Goal: Use online tool/utility

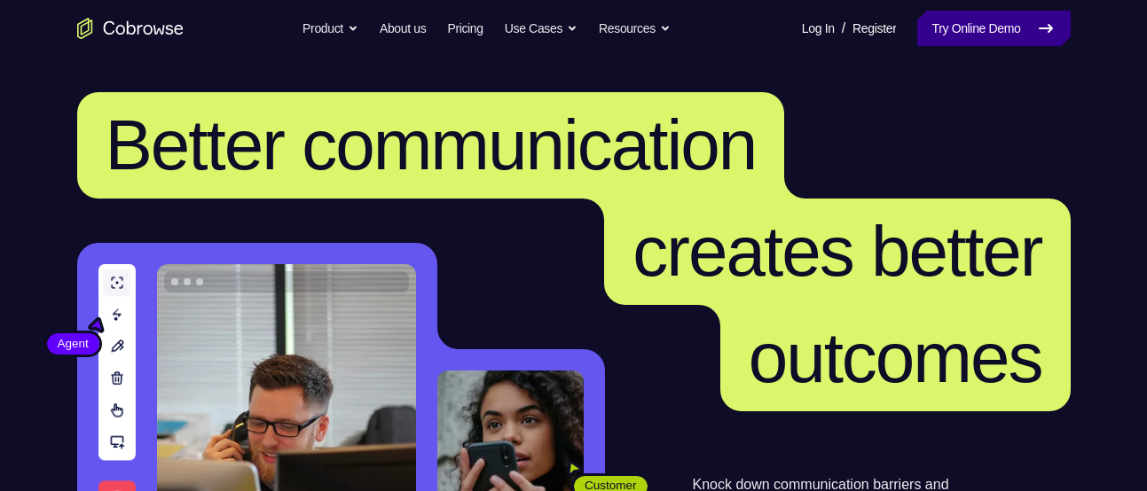
drag, startPoint x: 0, startPoint y: 0, endPoint x: 934, endPoint y: 24, distance: 934.3
click at [934, 24] on link "Try Online Demo" at bounding box center [993, 28] width 153 height 35
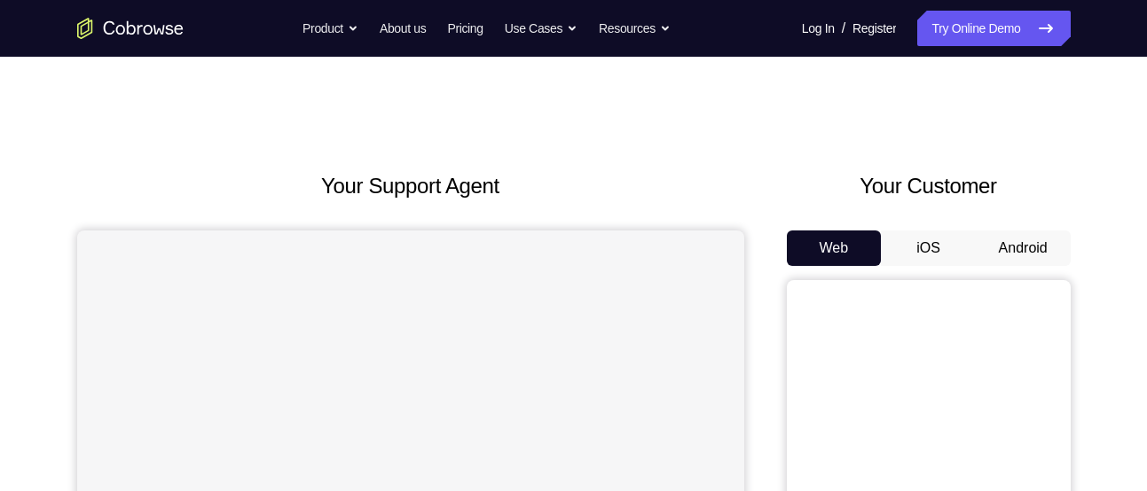
click at [995, 255] on button "Android" at bounding box center [1023, 248] width 95 height 35
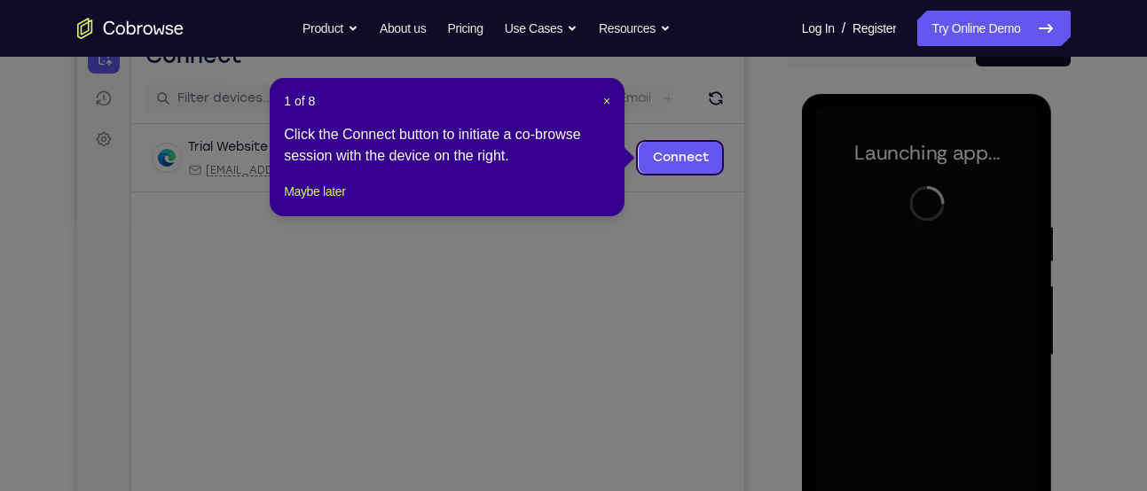
scroll to position [212, 0]
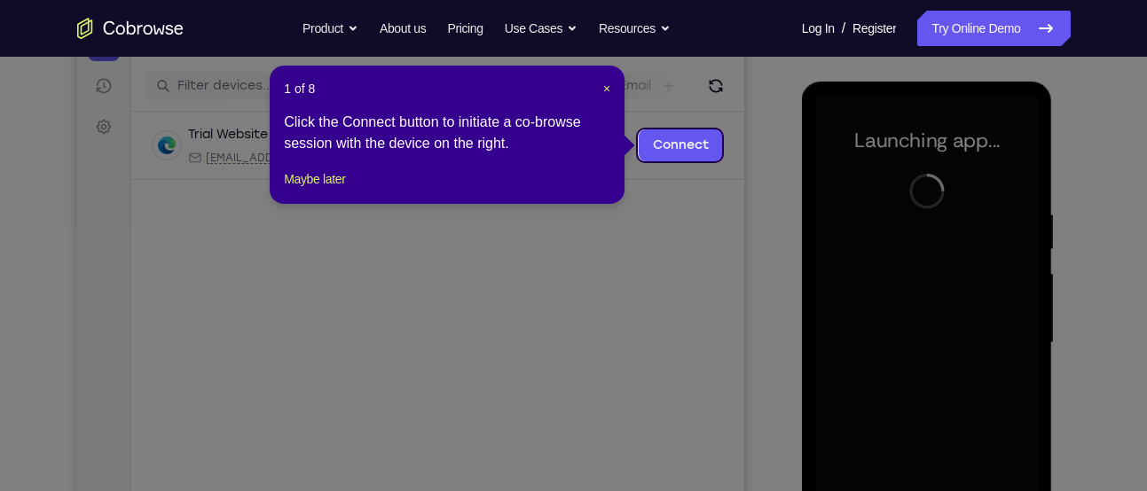
click at [611, 90] on div "1 of 8 × Click the Connect button to initiate a co-browse session with the devi…" at bounding box center [447, 135] width 355 height 138
click at [608, 90] on span "×" at bounding box center [606, 89] width 7 height 14
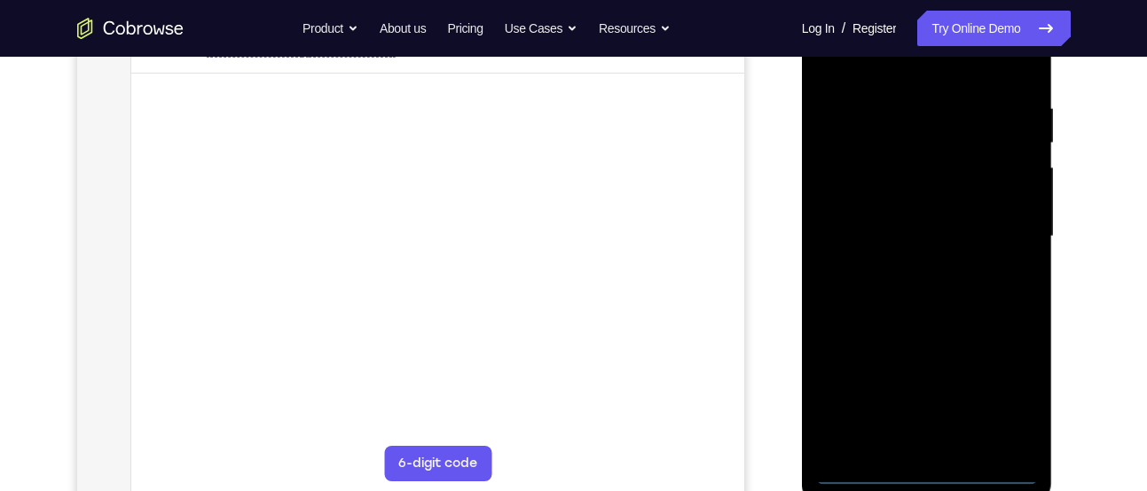
scroll to position [319, 0]
click at [930, 483] on div at bounding box center [927, 236] width 224 height 497
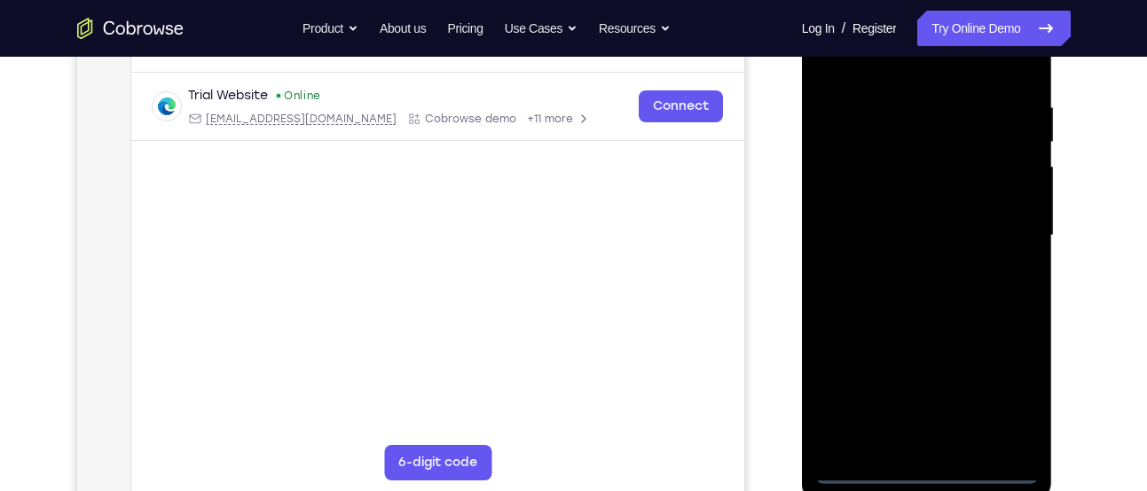
click at [1009, 398] on div at bounding box center [927, 236] width 224 height 497
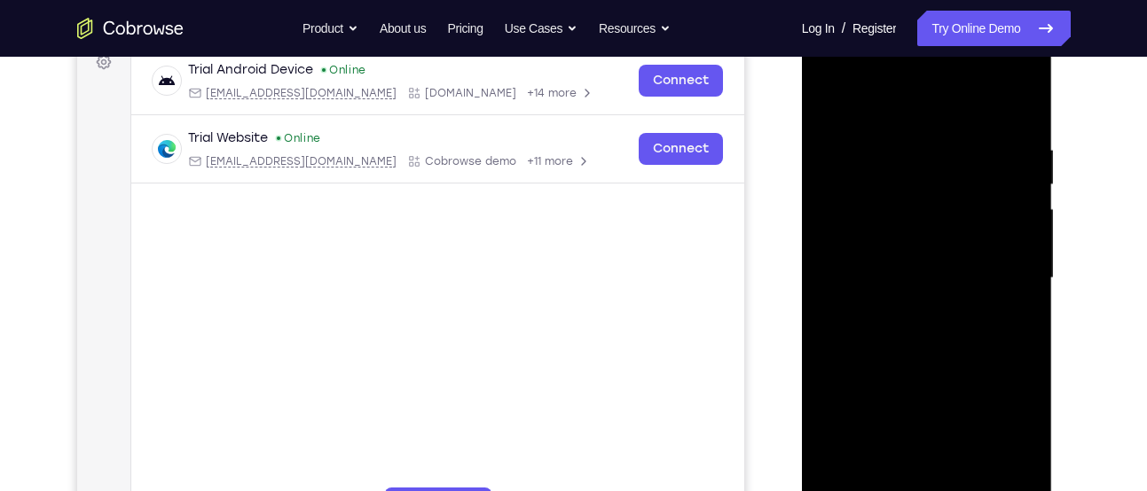
scroll to position [273, 0]
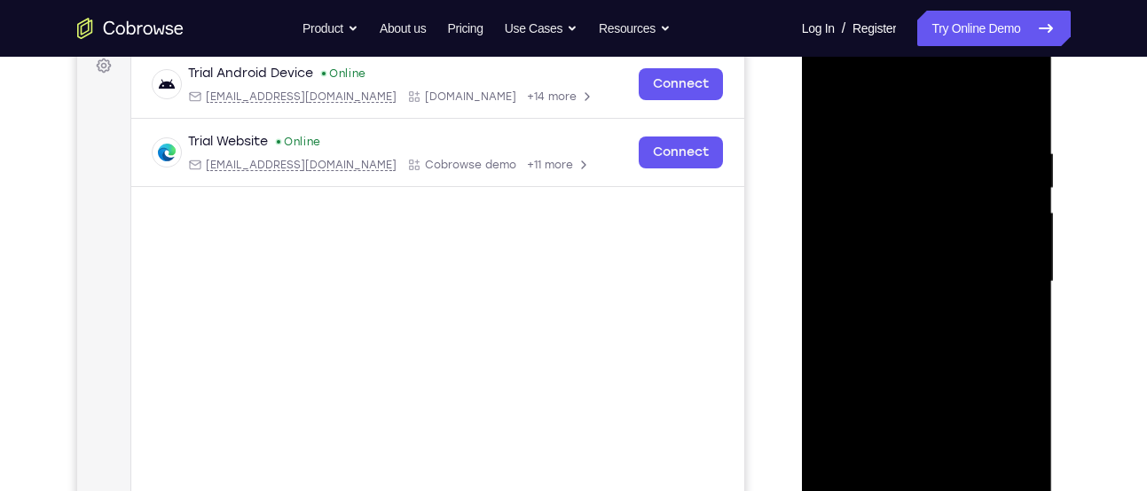
click at [954, 103] on div at bounding box center [927, 282] width 224 height 497
click at [1005, 283] on div at bounding box center [927, 282] width 224 height 497
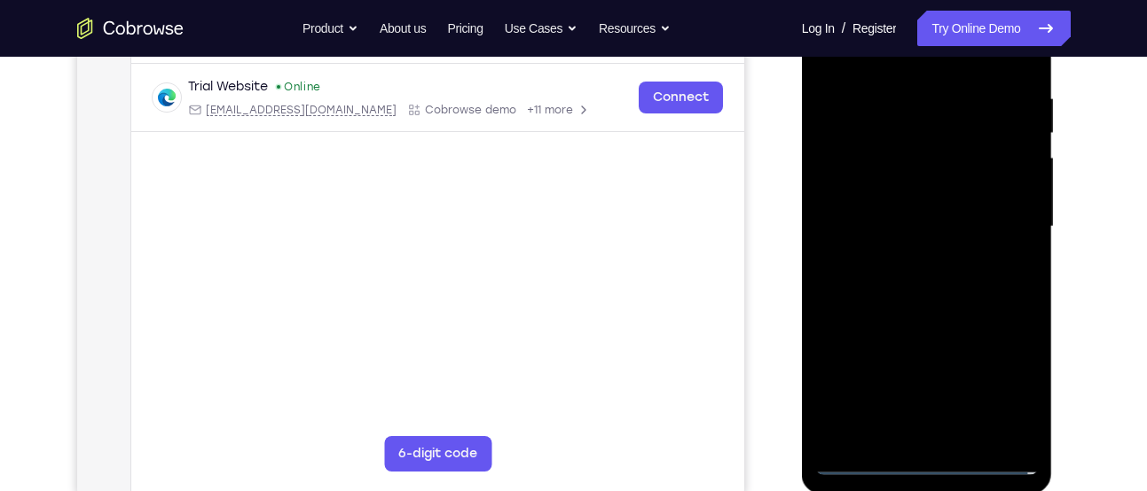
scroll to position [329, 0]
click at [899, 441] on div at bounding box center [927, 226] width 224 height 497
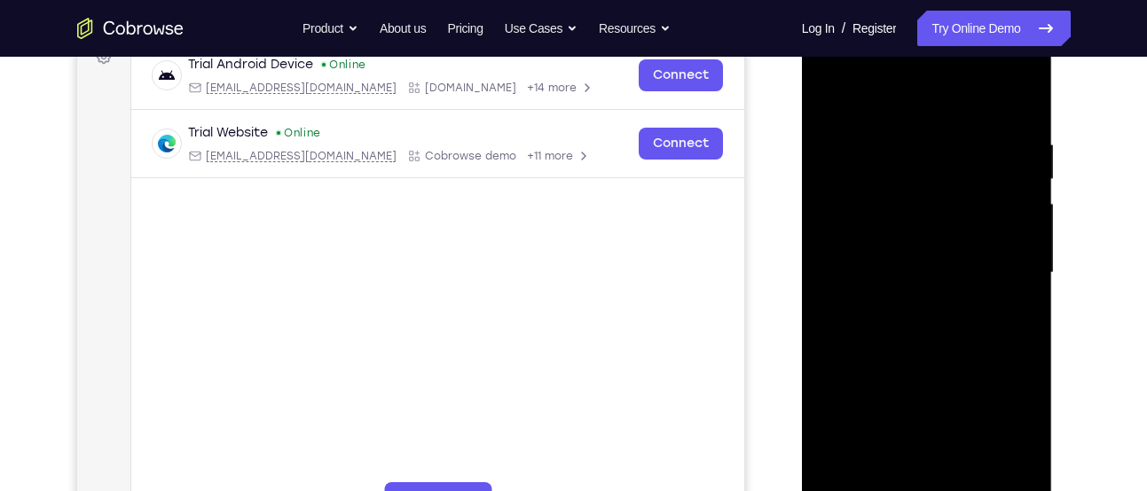
scroll to position [280, 0]
click at [875, 190] on div at bounding box center [927, 275] width 224 height 497
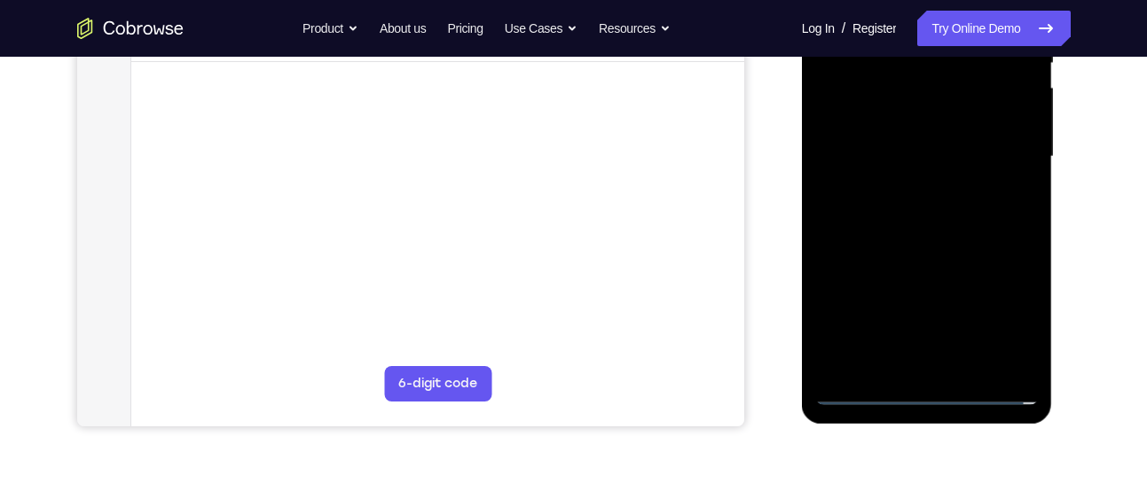
scroll to position [399, 0]
click at [853, 401] on div at bounding box center [927, 156] width 224 height 497
click at [862, 395] on div at bounding box center [927, 156] width 224 height 497
click at [912, 361] on div at bounding box center [927, 156] width 224 height 497
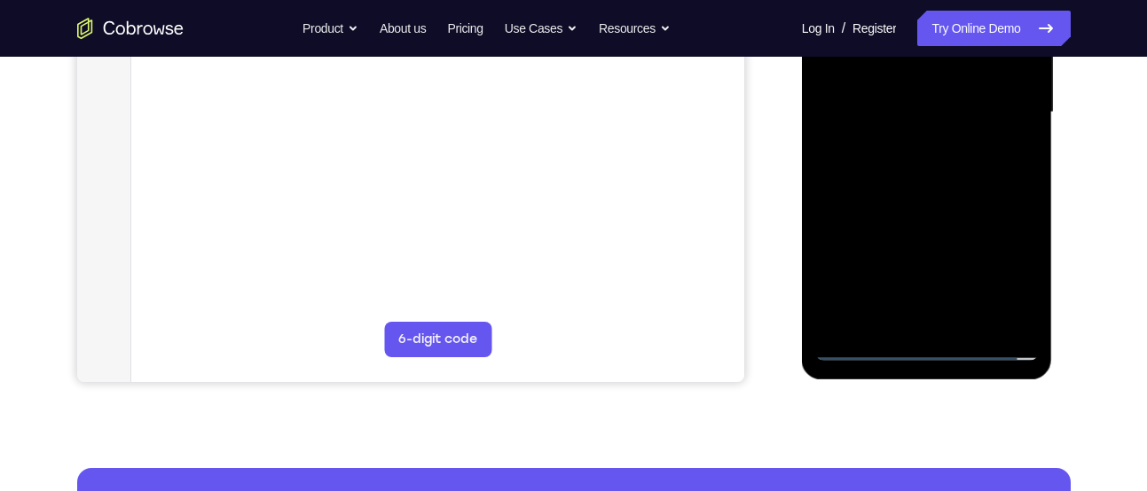
scroll to position [459, 0]
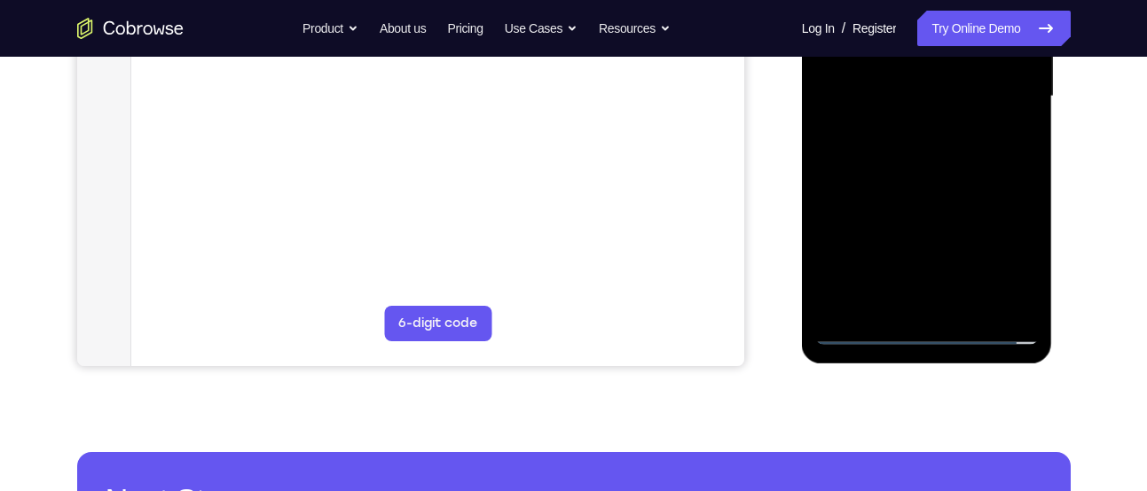
click at [860, 319] on div at bounding box center [927, 96] width 224 height 497
click at [862, 332] on div at bounding box center [927, 96] width 224 height 497
click at [946, 305] on div at bounding box center [927, 96] width 224 height 497
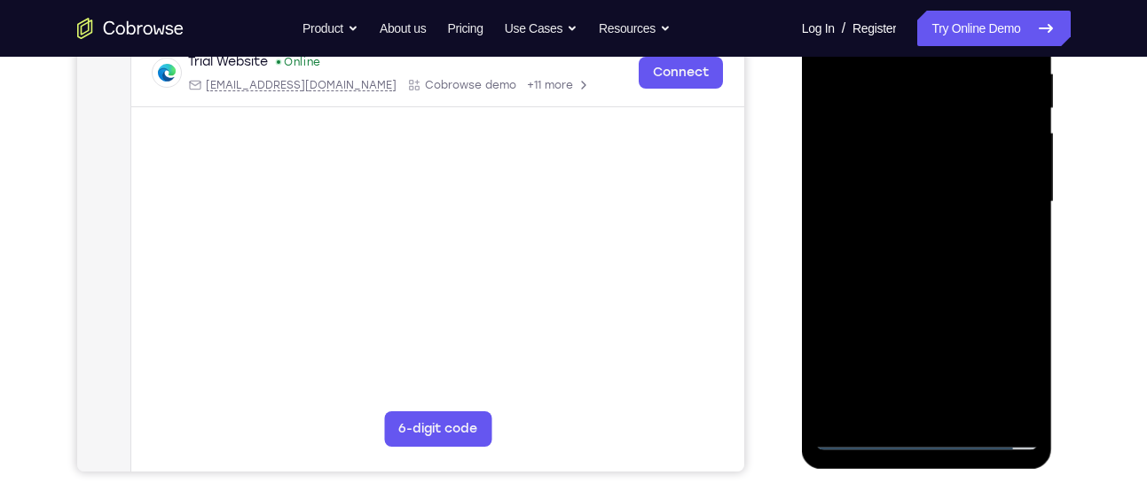
scroll to position [350, 0]
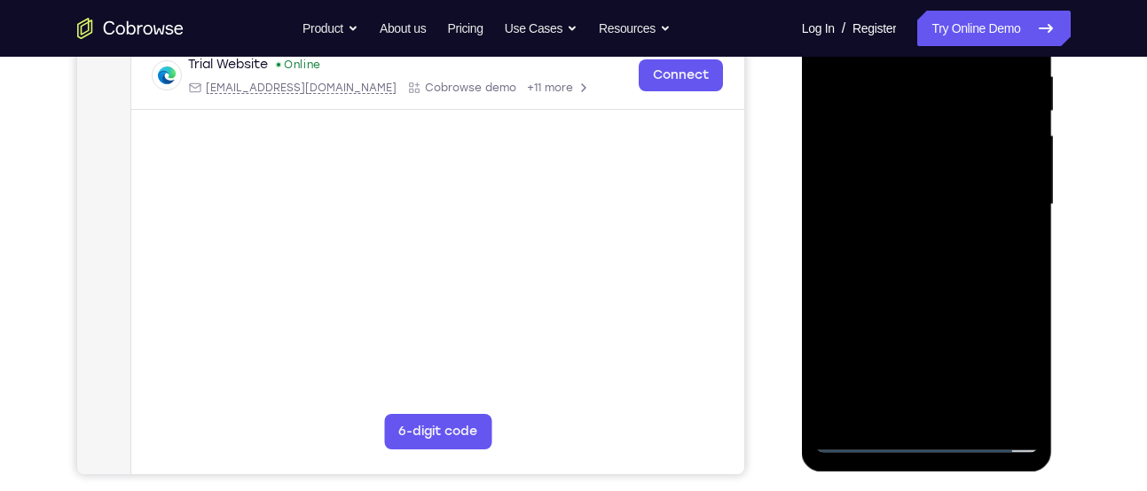
click at [915, 181] on div at bounding box center [927, 205] width 224 height 497
click at [916, 228] on div at bounding box center [927, 205] width 224 height 497
click at [887, 126] on div at bounding box center [927, 205] width 224 height 497
click at [852, 133] on div at bounding box center [927, 205] width 224 height 497
click at [877, 165] on div at bounding box center [927, 205] width 224 height 497
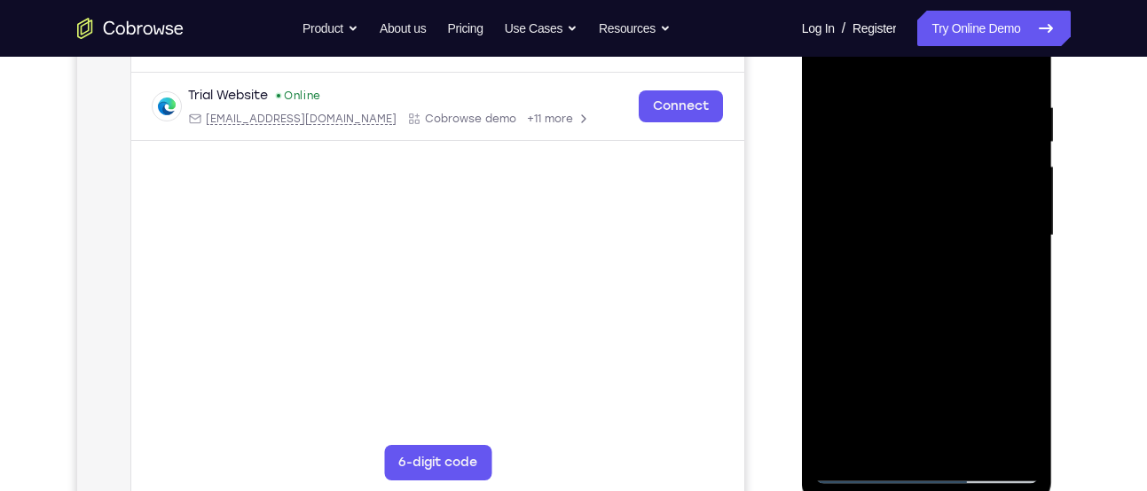
scroll to position [324, 0]
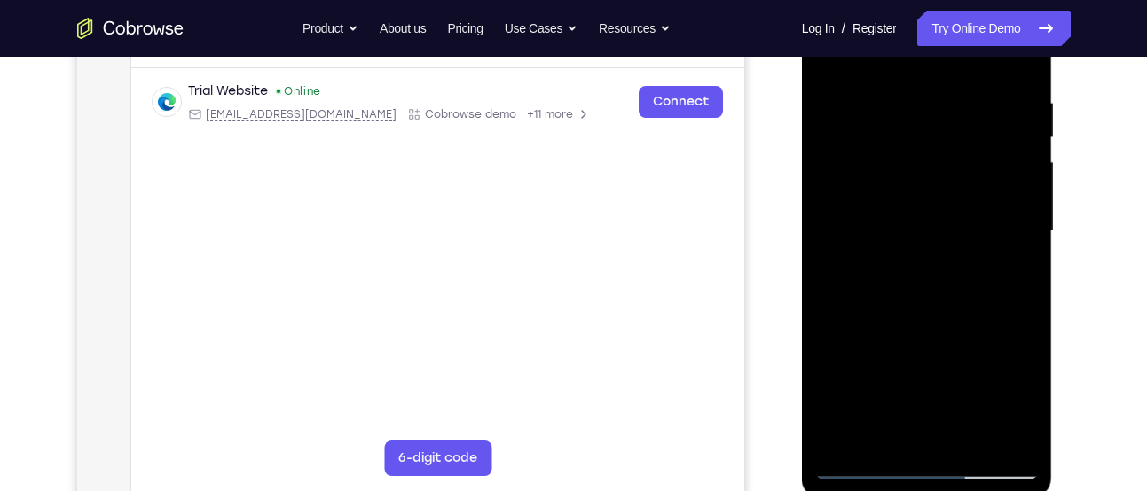
click at [1025, 74] on div at bounding box center [927, 231] width 224 height 497
click at [971, 430] on div at bounding box center [927, 231] width 224 height 497
click at [952, 313] on div at bounding box center [927, 231] width 224 height 497
click at [930, 209] on div at bounding box center [927, 231] width 224 height 497
click at [880, 468] on div at bounding box center [927, 231] width 224 height 497
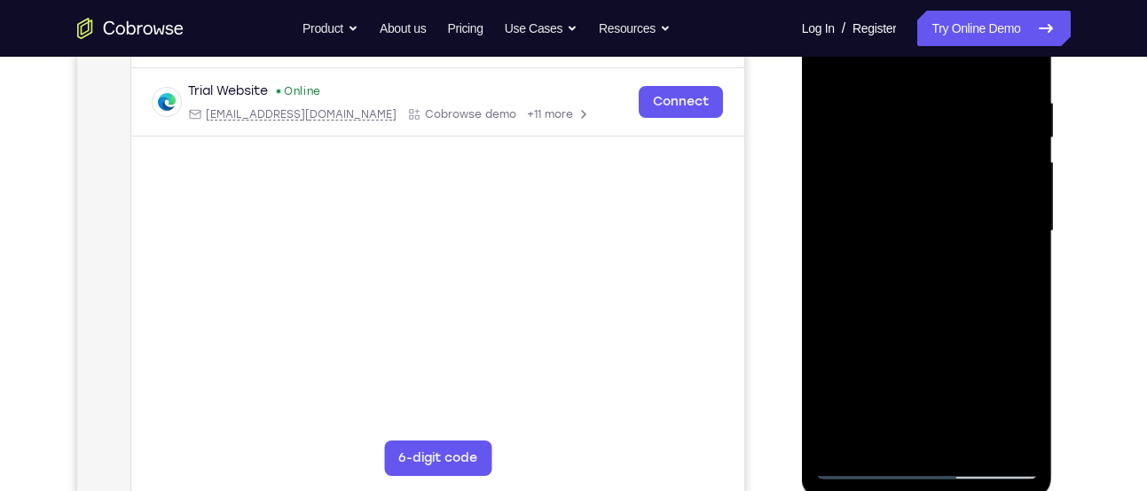
click at [864, 470] on div at bounding box center [927, 231] width 224 height 497
click at [894, 101] on div at bounding box center [927, 231] width 224 height 497
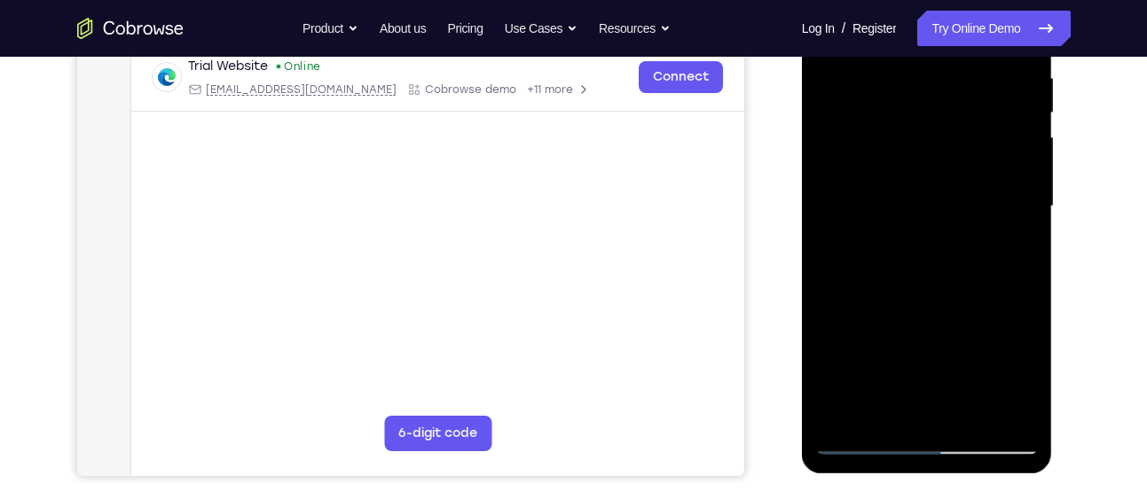
scroll to position [349, 0]
click at [992, 406] on div at bounding box center [927, 205] width 224 height 497
click at [995, 404] on div at bounding box center [927, 205] width 224 height 497
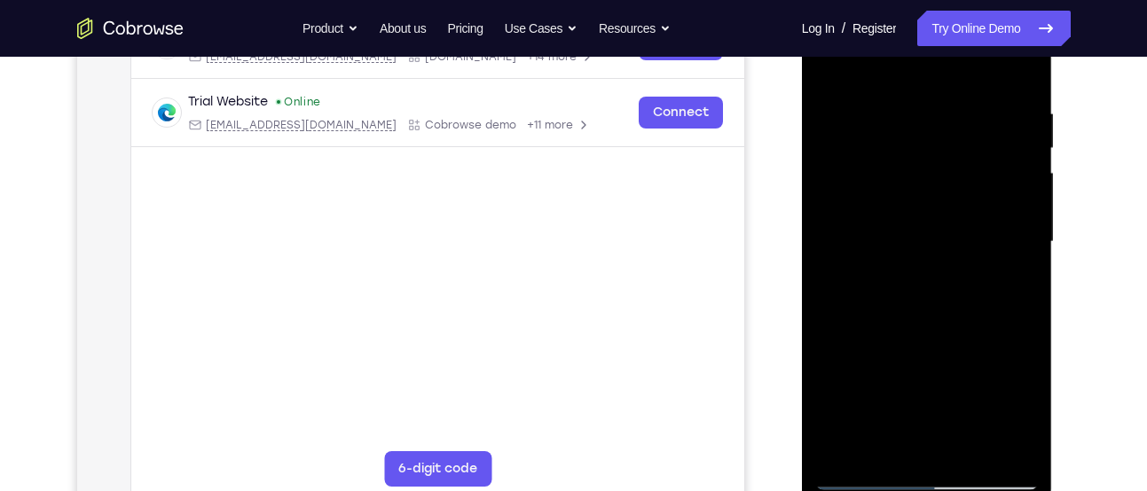
scroll to position [312, 0]
drag, startPoint x: 1001, startPoint y: 248, endPoint x: 849, endPoint y: 262, distance: 152.3
click at [849, 262] on div at bounding box center [927, 243] width 224 height 497
click at [1021, 73] on div at bounding box center [927, 243] width 224 height 497
drag, startPoint x: 955, startPoint y: 190, endPoint x: 955, endPoint y: 82, distance: 108.2
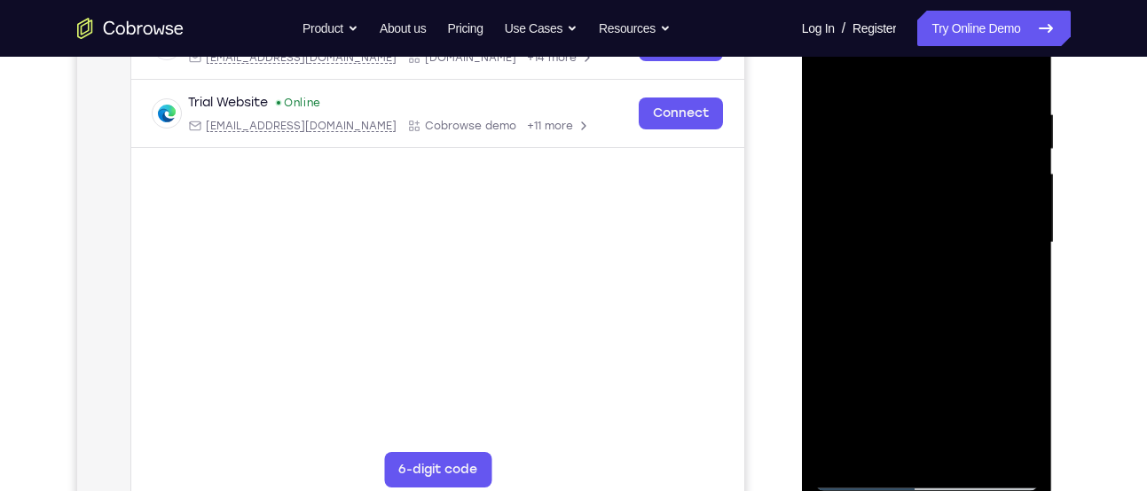
drag, startPoint x: 955, startPoint y: 82, endPoint x: 832, endPoint y: 188, distance: 162.9
click at [832, 188] on div at bounding box center [927, 243] width 224 height 497
click at [1023, 266] on div at bounding box center [927, 243] width 224 height 497
click at [883, 457] on div at bounding box center [927, 243] width 224 height 497
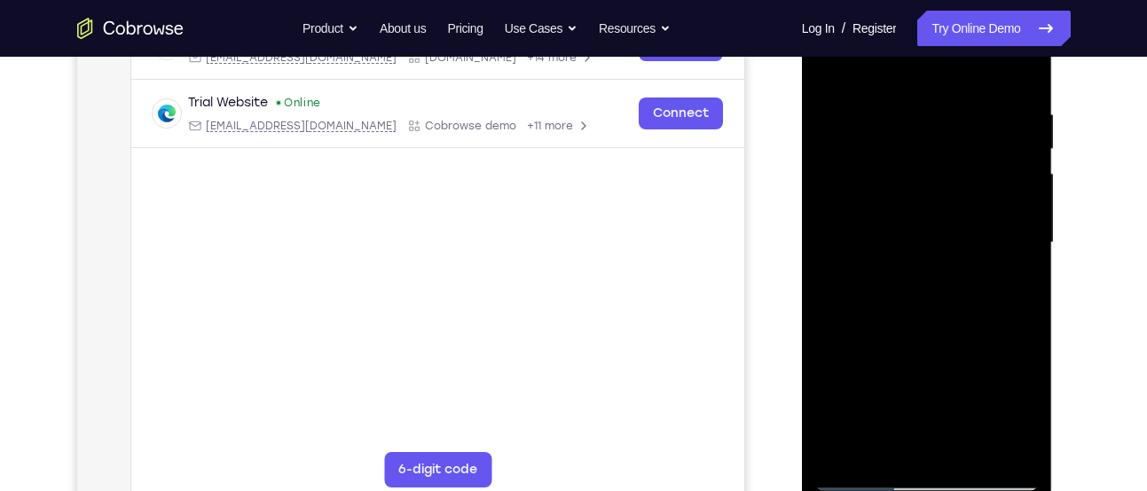
click at [869, 66] on div at bounding box center [927, 243] width 224 height 497
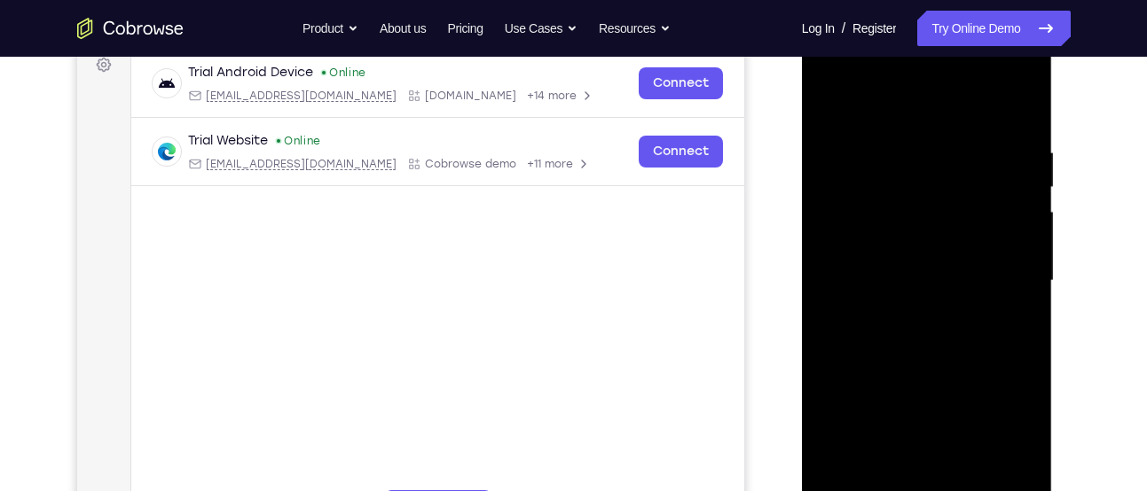
scroll to position [270, 0]
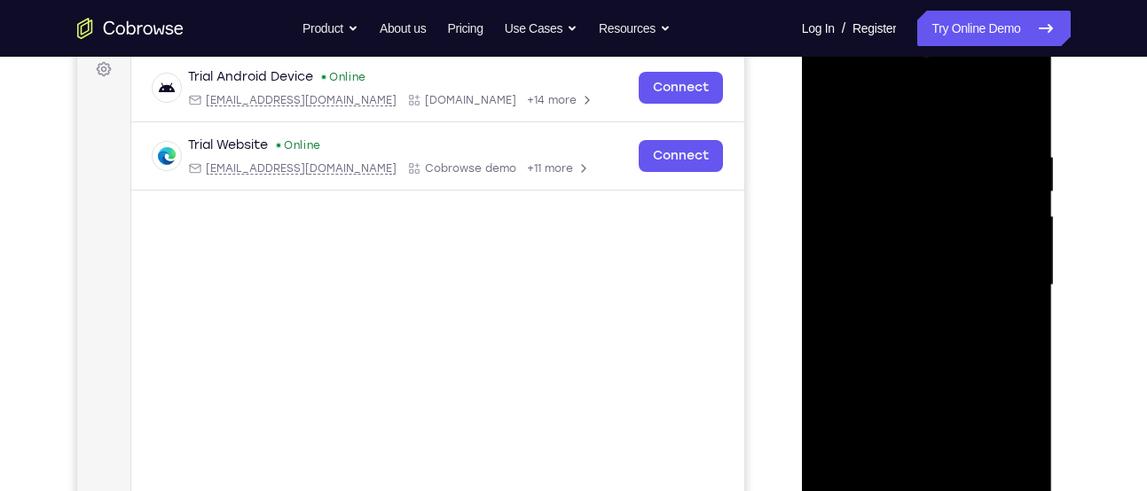
drag, startPoint x: 874, startPoint y: 153, endPoint x: 839, endPoint y: 362, distance: 211.3
click at [839, 362] on div at bounding box center [927, 285] width 224 height 497
click at [896, 144] on div at bounding box center [927, 285] width 224 height 497
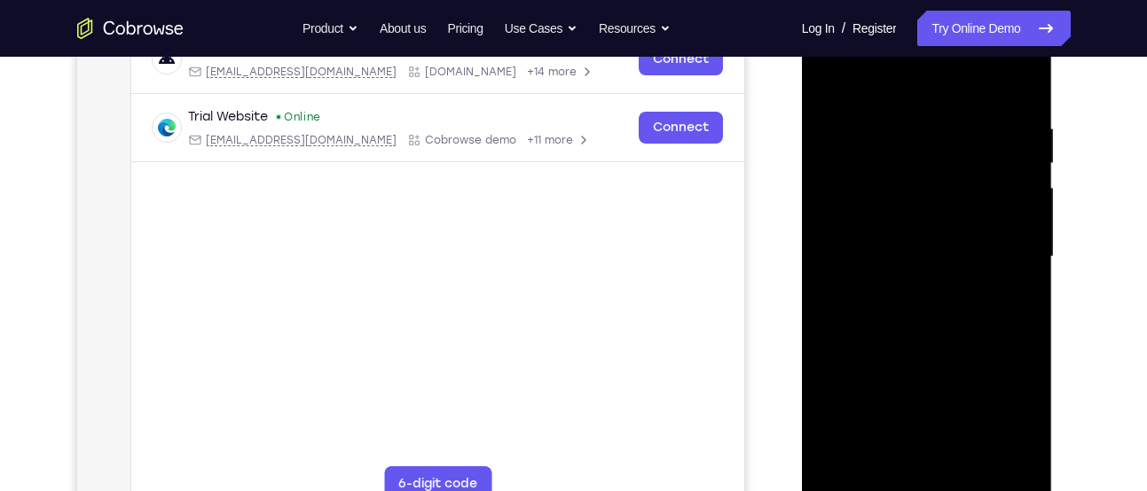
scroll to position [299, 0]
click at [844, 458] on div at bounding box center [927, 256] width 224 height 497
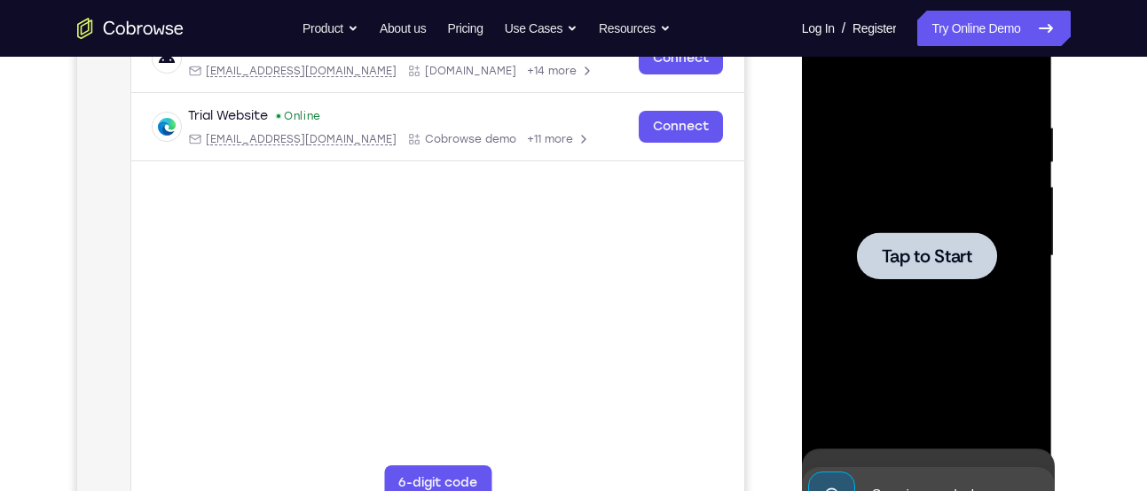
scroll to position [263, 0]
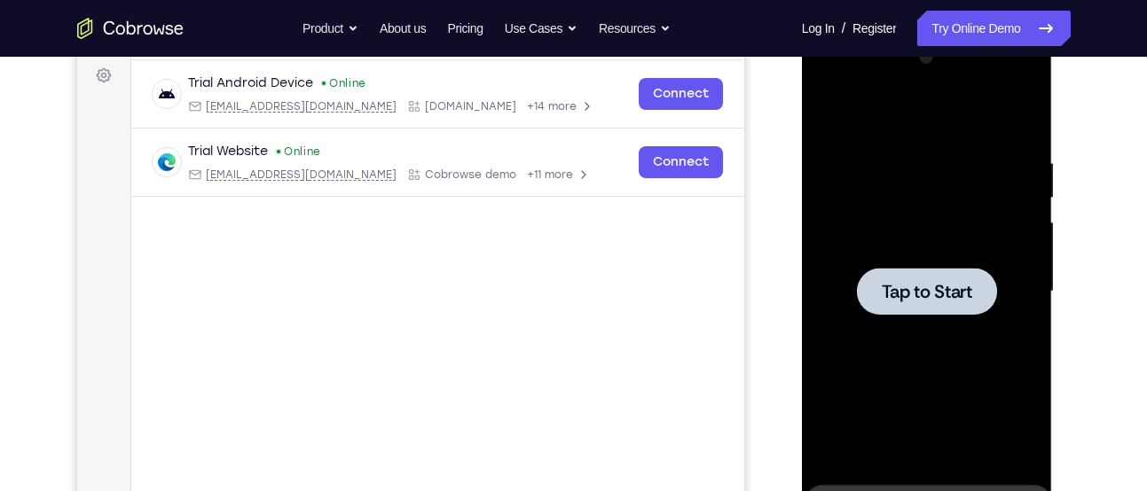
click at [925, 278] on div at bounding box center [927, 291] width 140 height 47
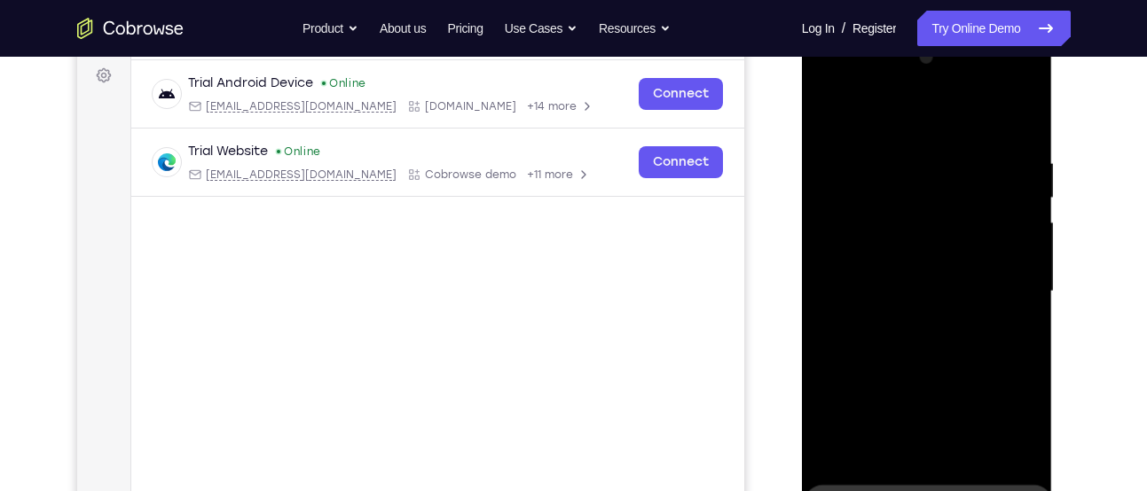
click at [895, 356] on div at bounding box center [927, 291] width 224 height 497
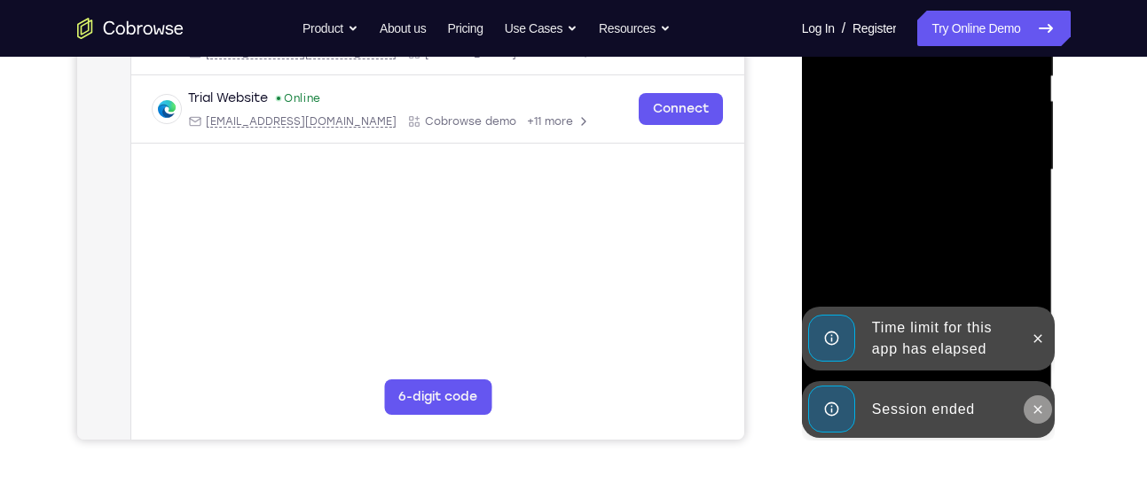
click at [1026, 407] on button at bounding box center [1038, 410] width 28 height 28
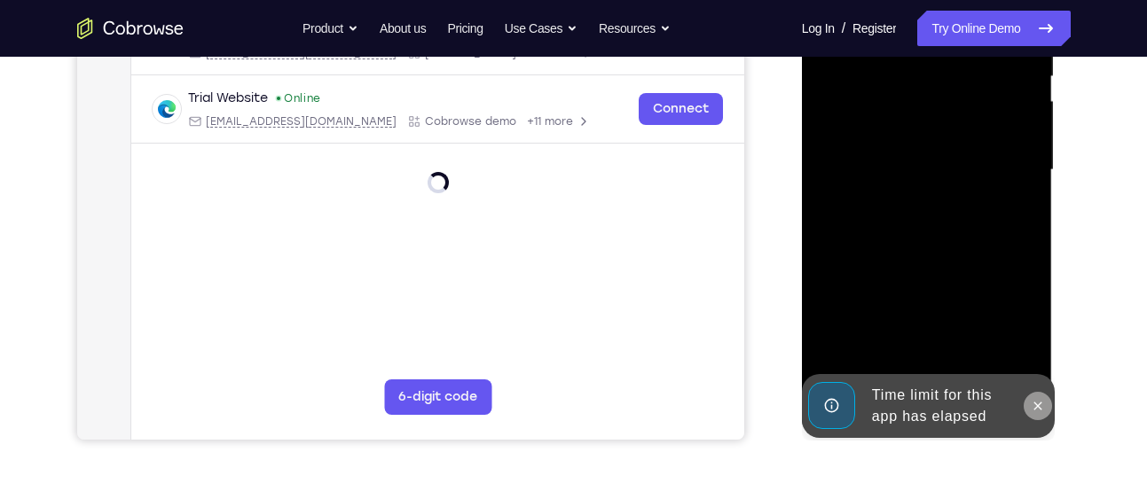
click at [1028, 346] on div at bounding box center [927, 170] width 224 height 497
click at [1029, 400] on button at bounding box center [1038, 406] width 28 height 28
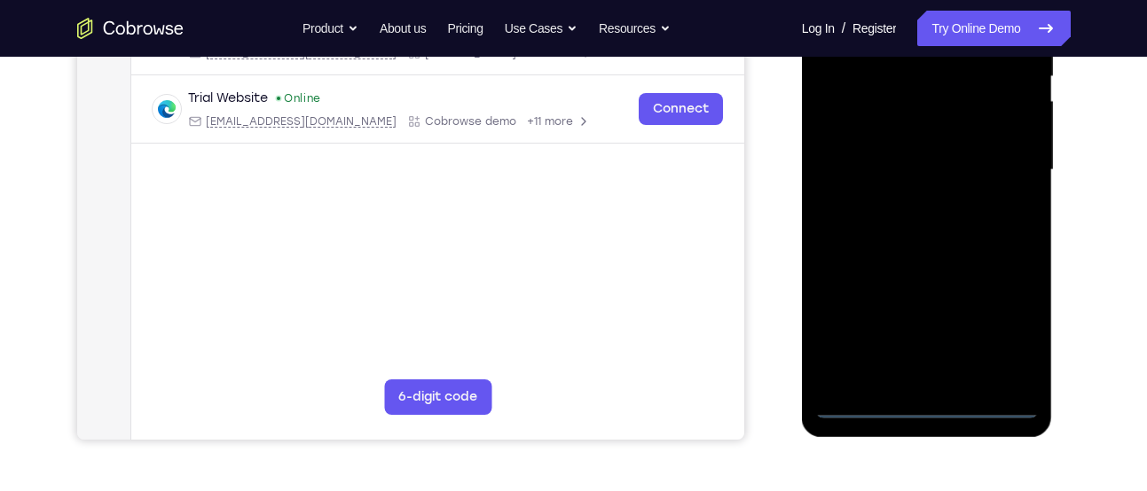
click at [932, 399] on div at bounding box center [927, 170] width 224 height 497
click at [925, 397] on div at bounding box center [927, 170] width 224 height 497
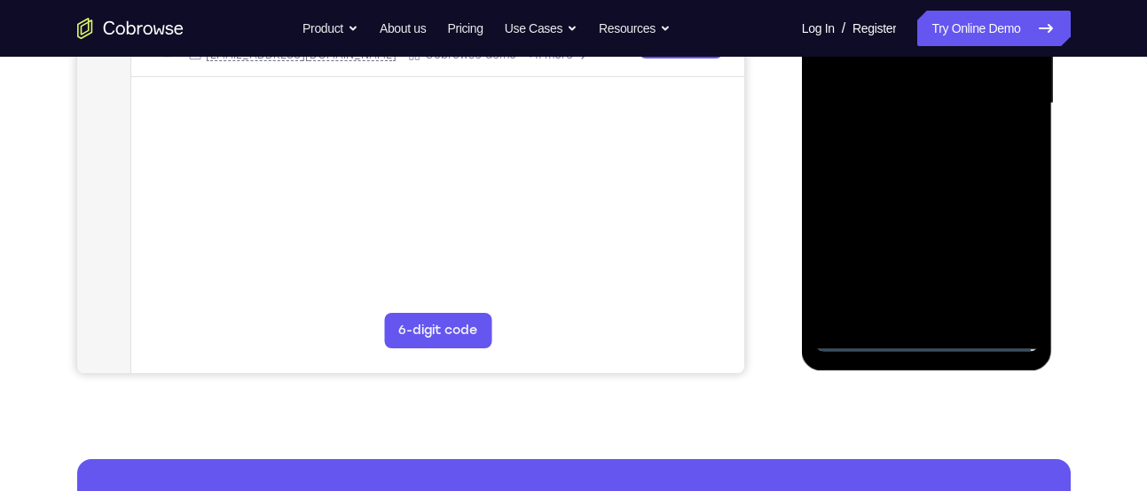
scroll to position [463, 0]
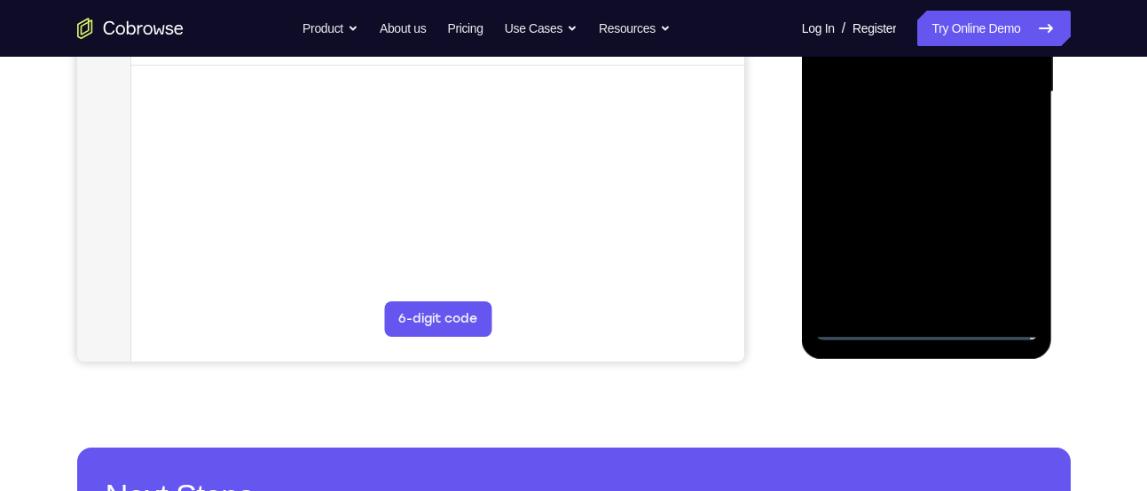
click at [919, 325] on div at bounding box center [927, 92] width 224 height 497
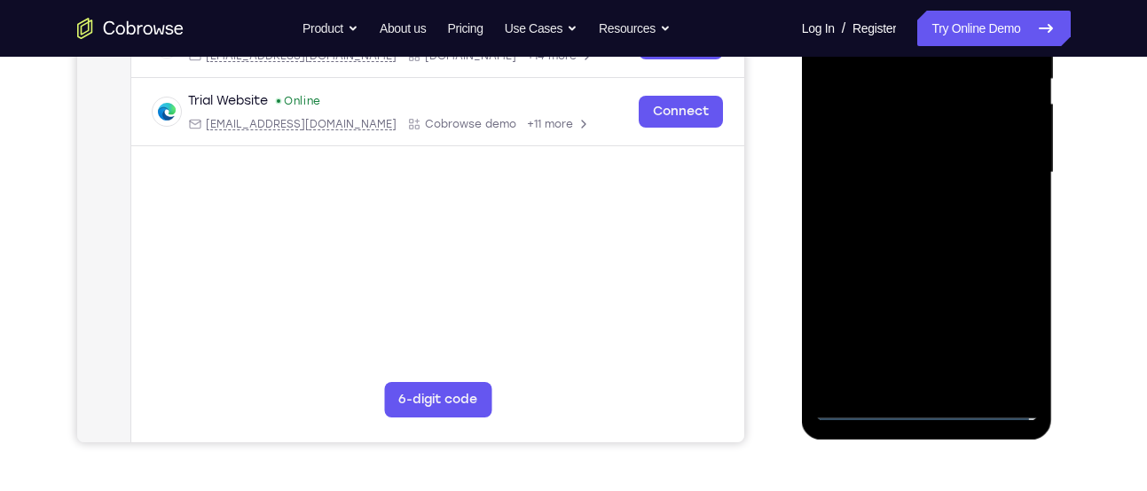
scroll to position [381, 0]
click at [1008, 339] on div at bounding box center [927, 173] width 224 height 497
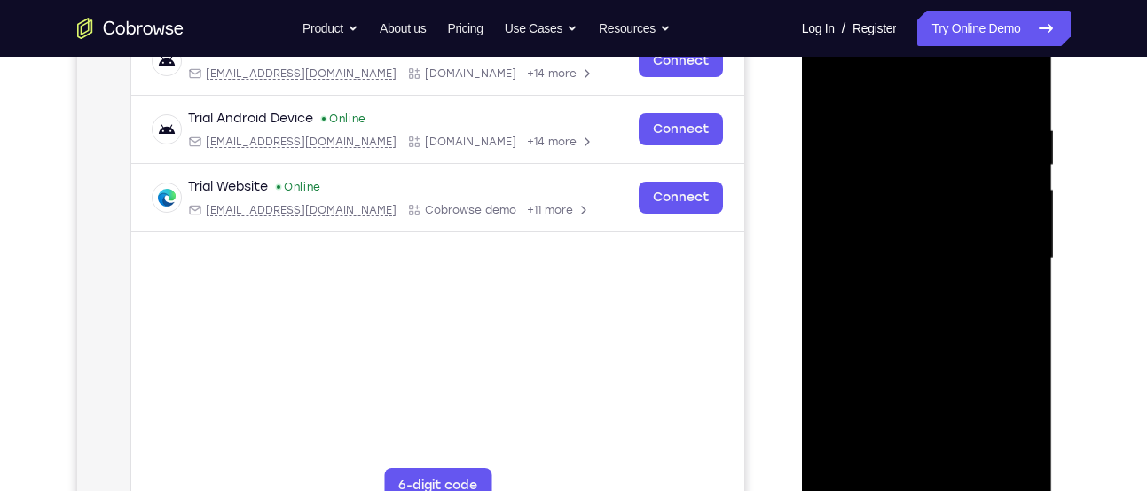
scroll to position [271, 0]
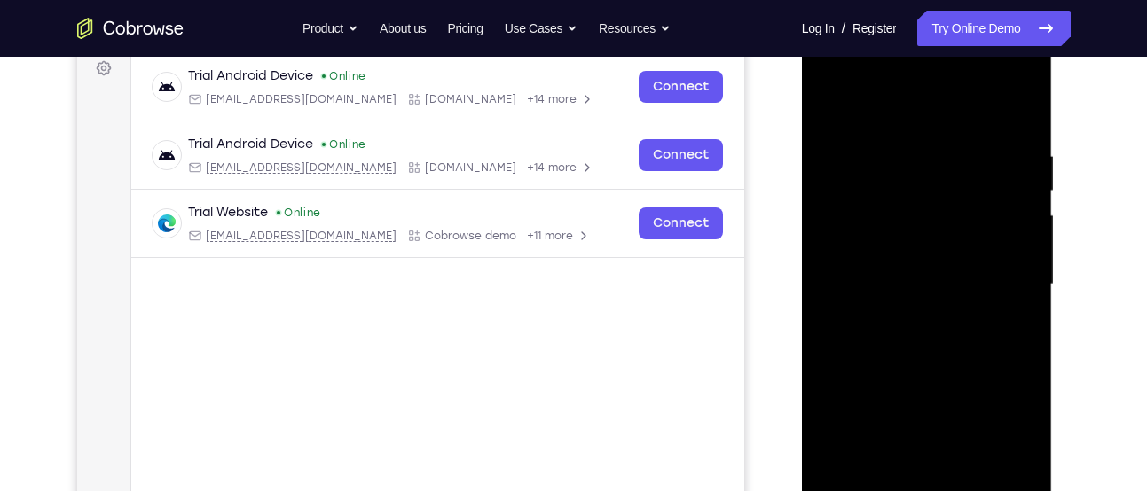
click at [941, 127] on div at bounding box center [927, 284] width 224 height 497
click at [852, 222] on div at bounding box center [927, 284] width 224 height 497
click at [901, 293] on div at bounding box center [927, 284] width 224 height 497
click at [886, 271] on div at bounding box center [927, 284] width 224 height 497
click at [900, 294] on div at bounding box center [927, 284] width 224 height 497
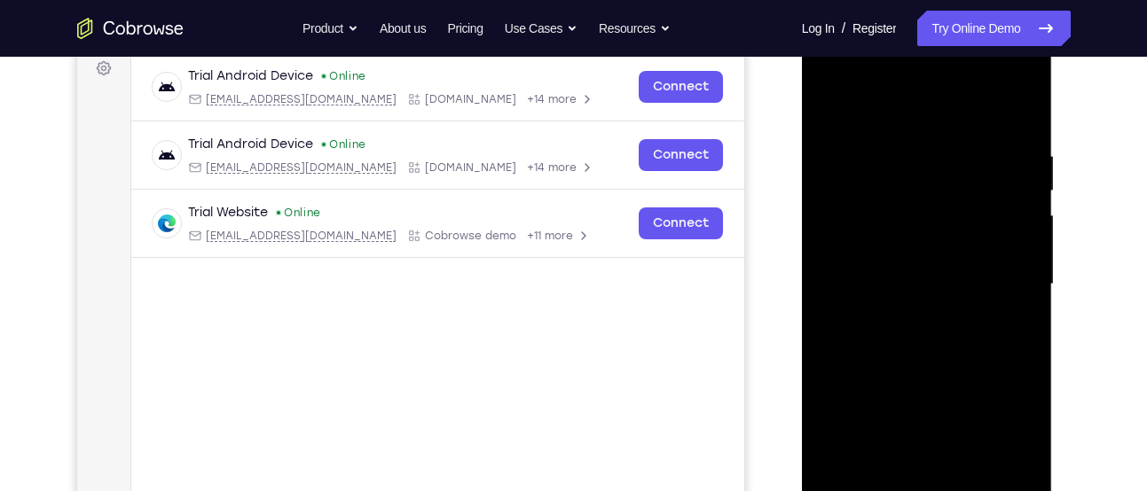
click at [1012, 106] on div at bounding box center [927, 284] width 224 height 497
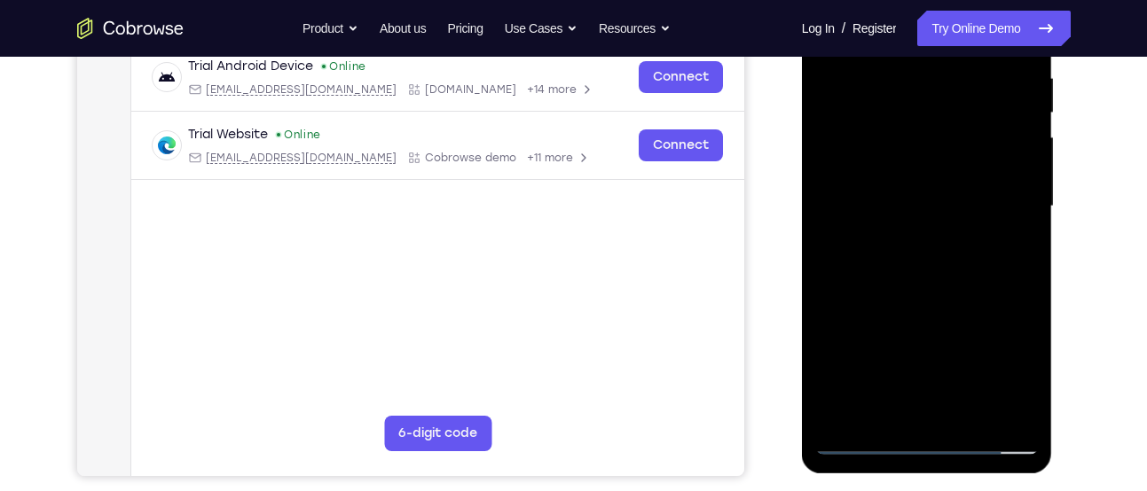
scroll to position [299, 0]
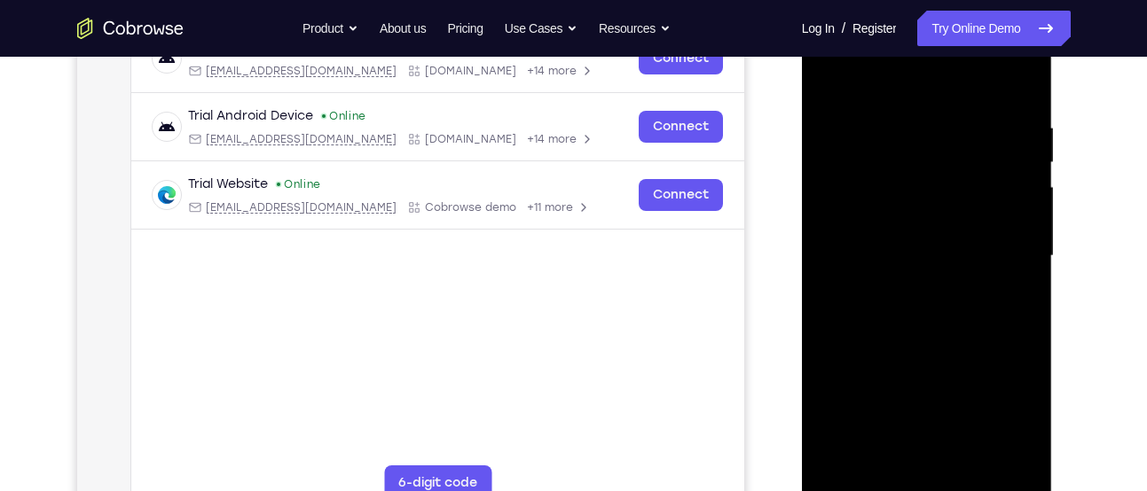
click at [876, 329] on div at bounding box center [927, 256] width 224 height 497
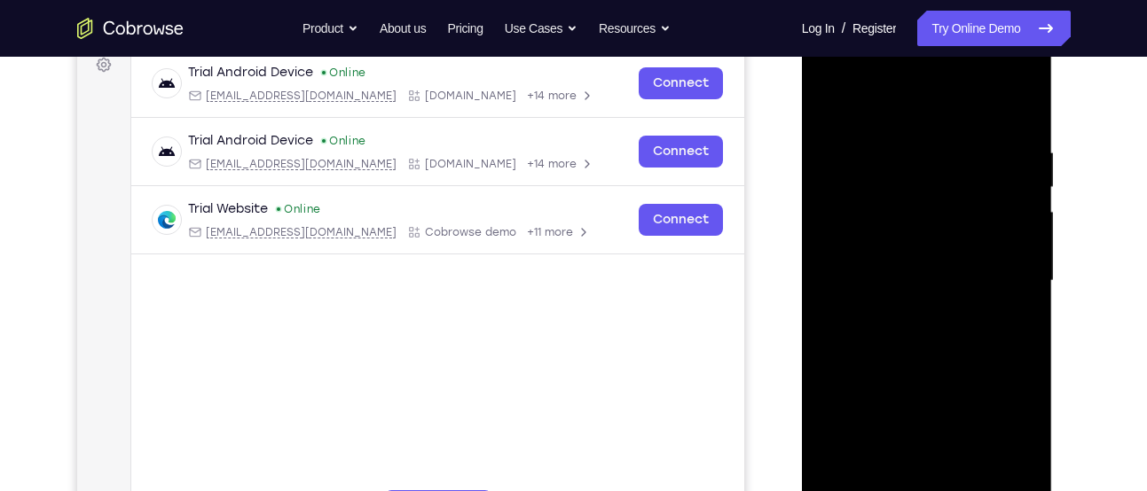
scroll to position [272, 0]
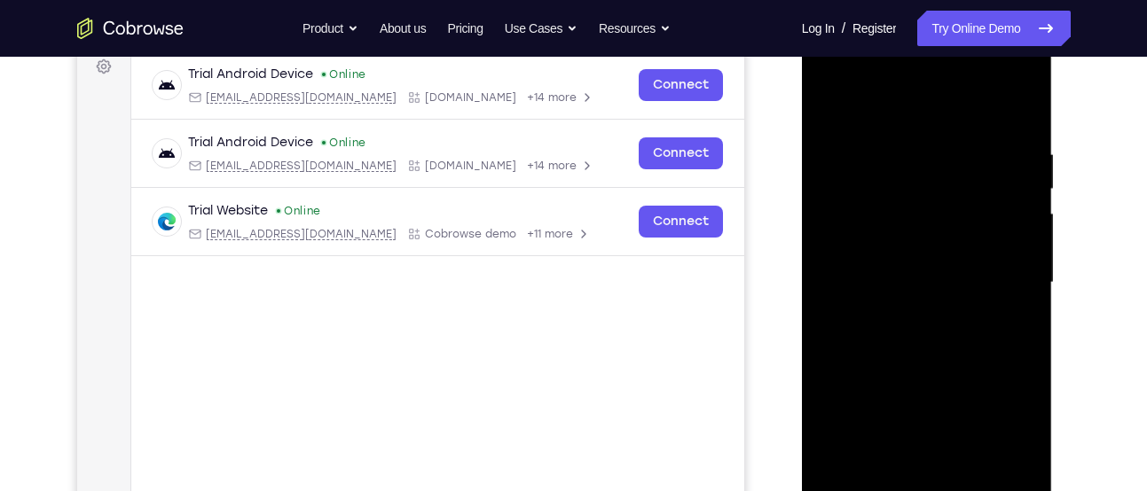
click at [915, 242] on div at bounding box center [927, 283] width 224 height 497
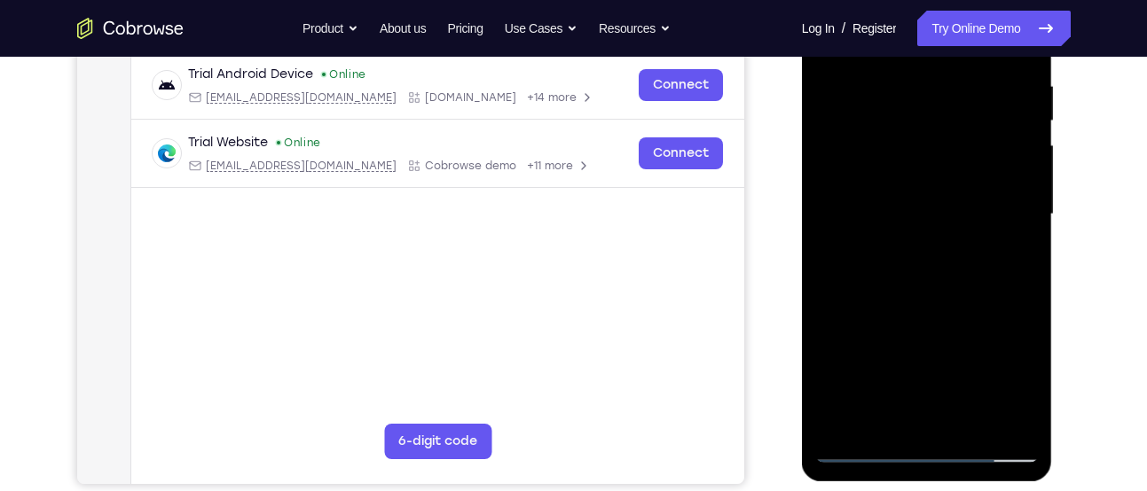
drag, startPoint x: 889, startPoint y: 379, endPoint x: 884, endPoint y: 228, distance: 150.9
click at [884, 228] on div at bounding box center [927, 214] width 224 height 497
click at [904, 412] on div at bounding box center [927, 214] width 224 height 497
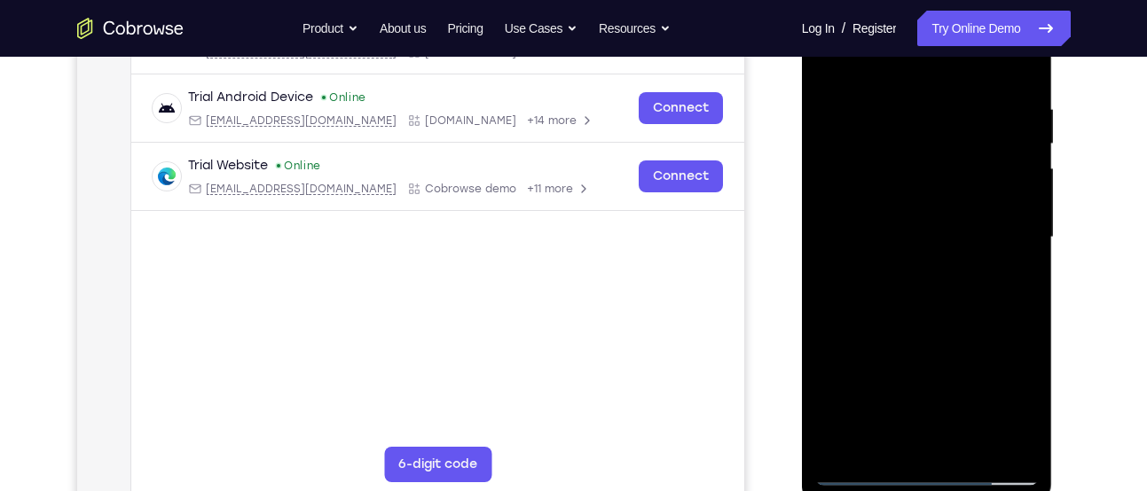
scroll to position [317, 0]
click at [850, 215] on div at bounding box center [927, 238] width 224 height 497
click at [897, 285] on div at bounding box center [927, 238] width 224 height 497
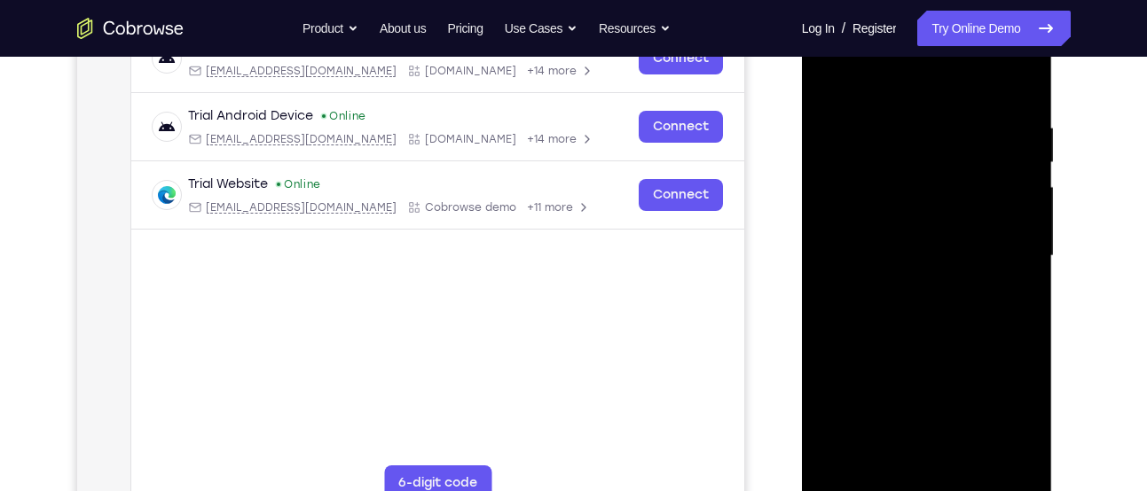
scroll to position [300, 0]
click at [915, 460] on div at bounding box center [927, 255] width 224 height 497
click at [865, 100] on div at bounding box center [927, 255] width 224 height 497
click at [947, 159] on div at bounding box center [927, 255] width 224 height 497
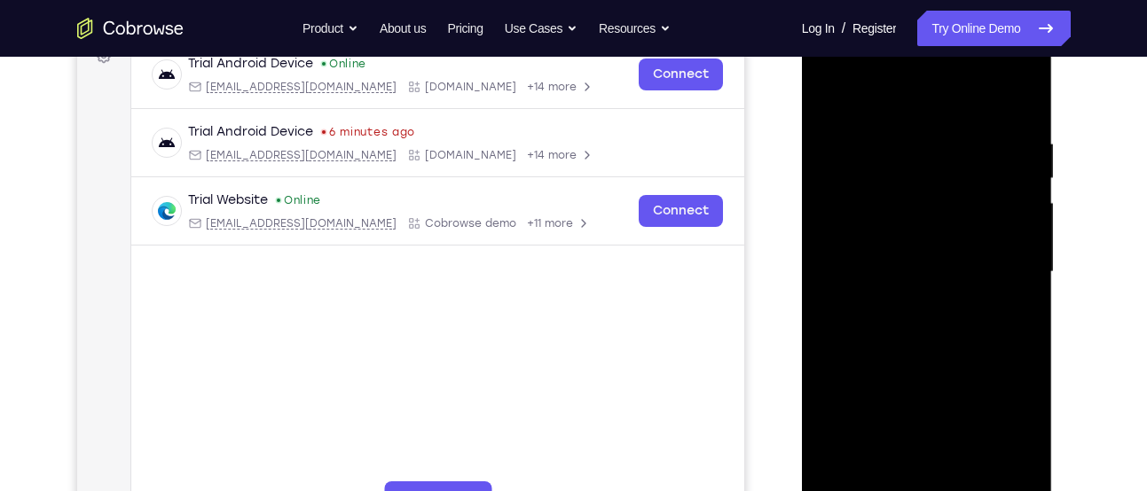
scroll to position [279, 0]
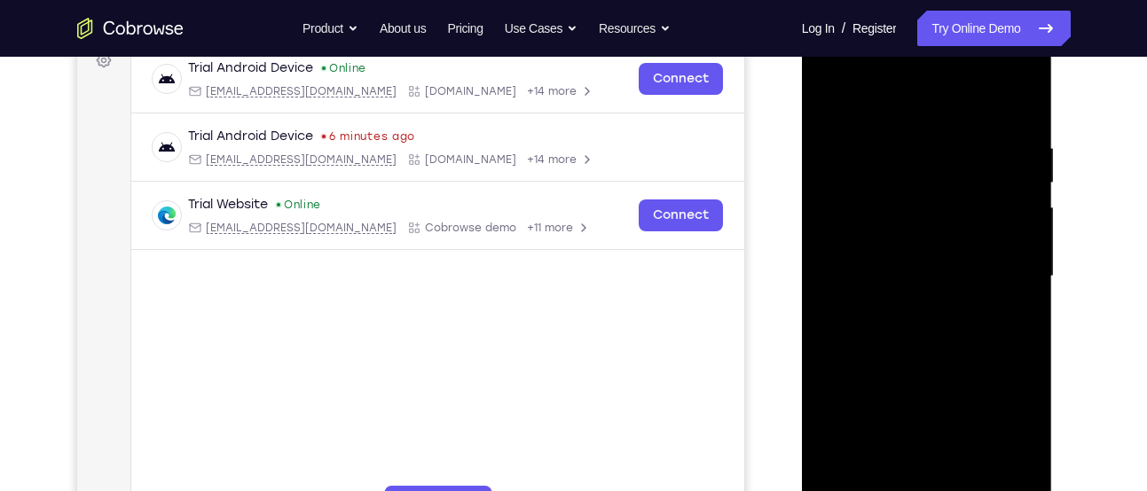
click at [1025, 95] on div at bounding box center [927, 276] width 224 height 497
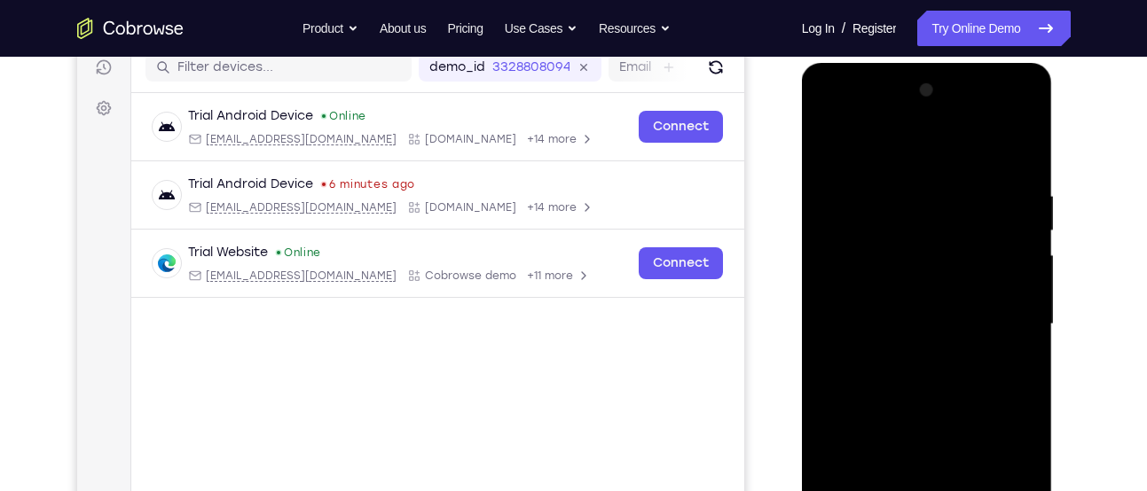
scroll to position [230, 0]
click at [1022, 171] on div at bounding box center [927, 325] width 224 height 497
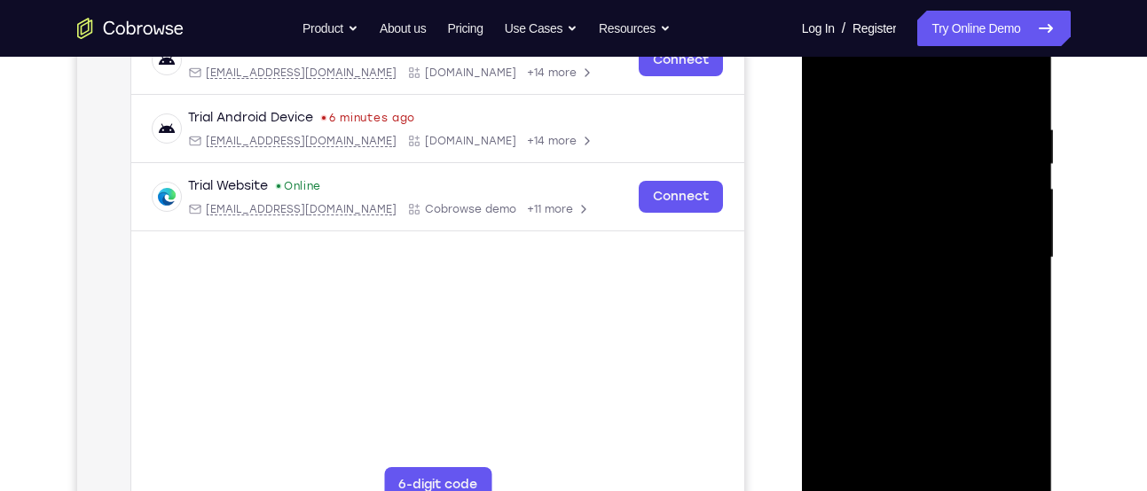
scroll to position [302, 0]
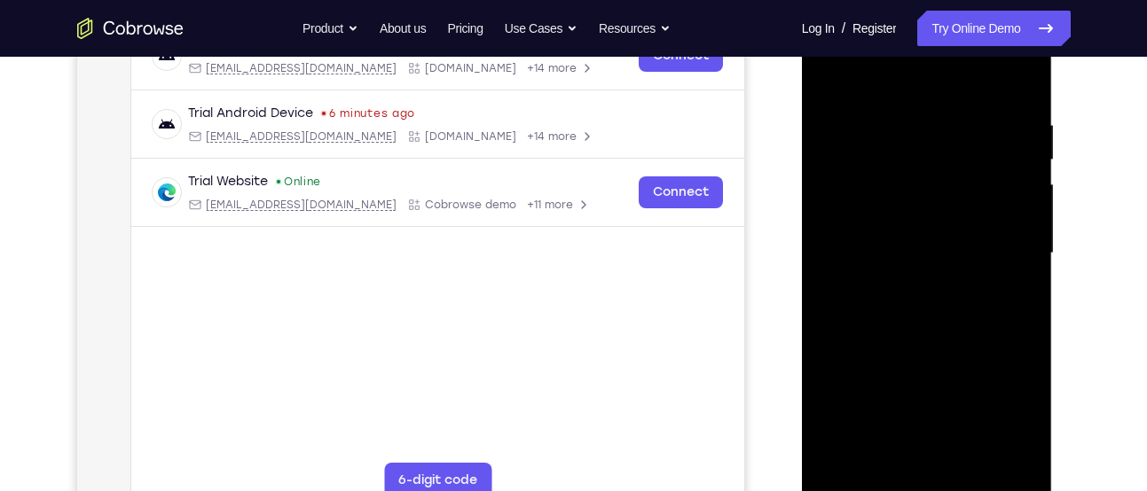
click at [937, 232] on div at bounding box center [927, 253] width 224 height 497
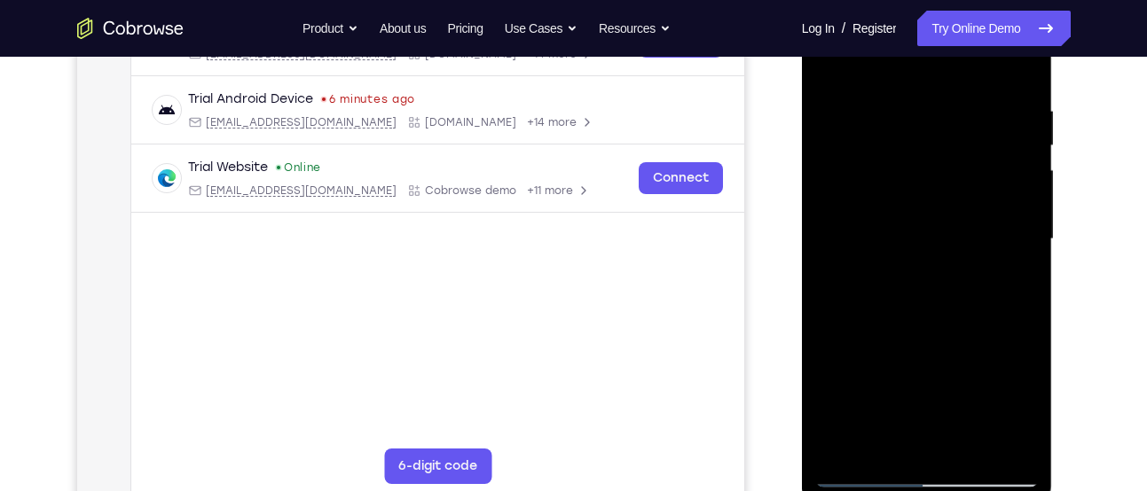
scroll to position [357, 0]
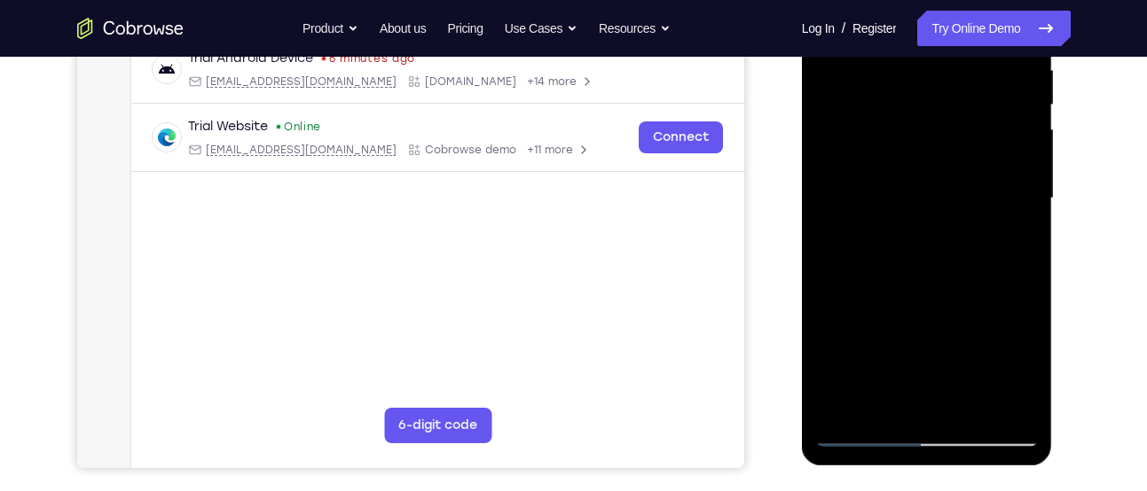
click at [867, 425] on div at bounding box center [927, 198] width 224 height 497
click at [861, 436] on div at bounding box center [927, 198] width 224 height 497
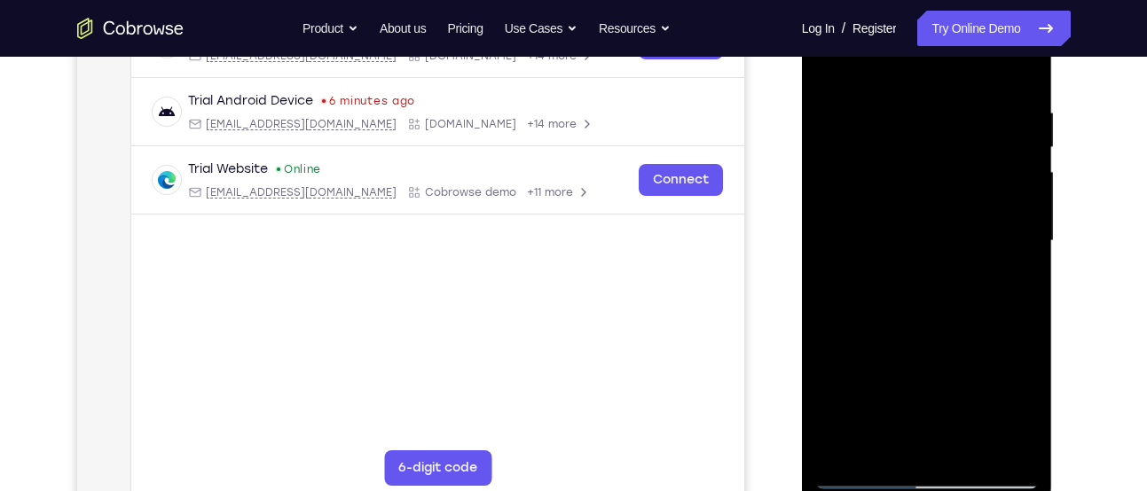
drag, startPoint x: 892, startPoint y: 216, endPoint x: 990, endPoint y: 214, distance: 97.6
click at [990, 214] on div at bounding box center [927, 241] width 224 height 497
click at [954, 237] on div at bounding box center [927, 241] width 224 height 497
click at [862, 475] on div at bounding box center [927, 241] width 224 height 497
click at [847, 365] on div at bounding box center [927, 241] width 224 height 497
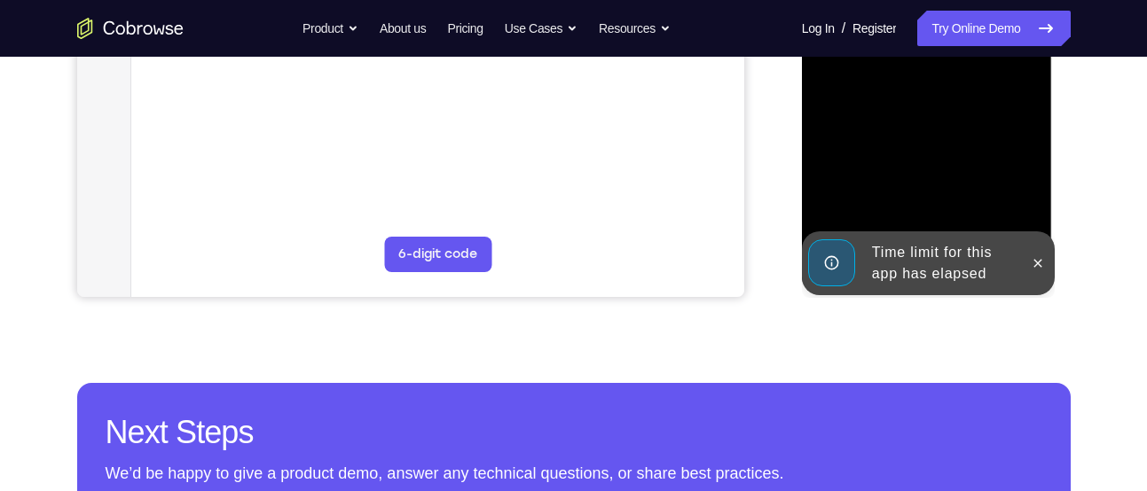
scroll to position [598, 0]
